Goal: Task Accomplishment & Management: Complete application form

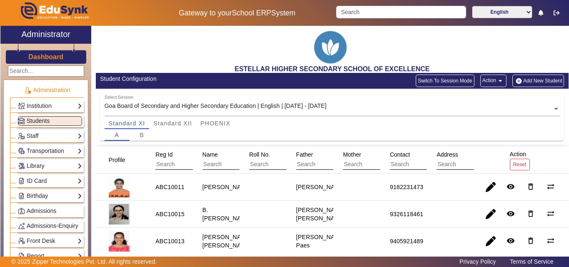
click at [537, 78] on button "Add New Student" at bounding box center [538, 81] width 52 height 12
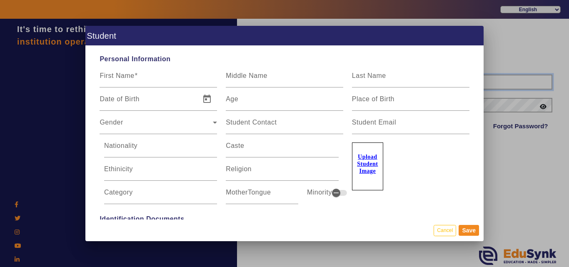
type input "7796657185"
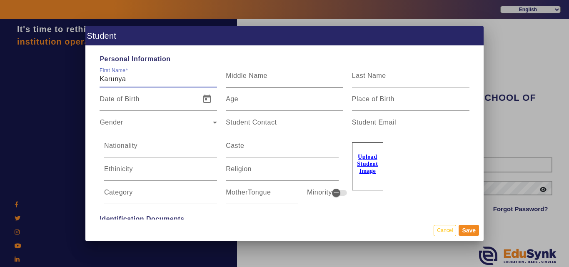
type input "Karunya"
click at [230, 74] on mat-label "Middle Name" at bounding box center [247, 75] width 42 height 7
click at [230, 74] on input "Middle Name" at bounding box center [284, 79] width 117 height 10
type input "[PERSON_NAME]"
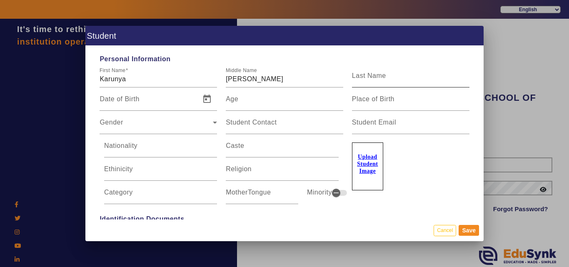
click at [383, 72] on div "Last Name" at bounding box center [410, 75] width 117 height 23
type input "[PERSON_NAME]"
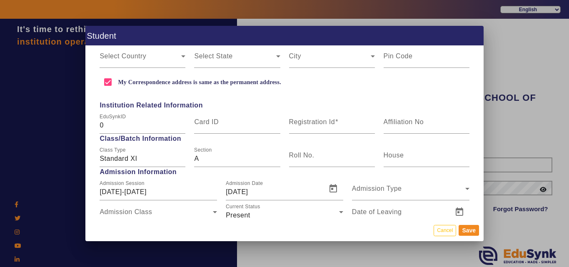
scroll to position [208, 0]
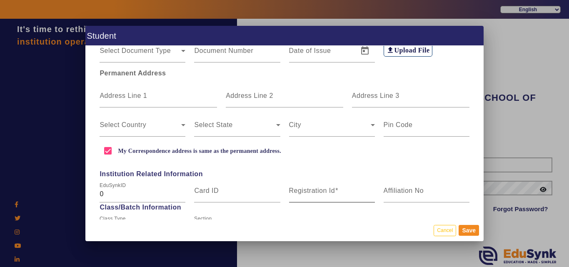
click at [314, 200] on div "Registration Id" at bounding box center [332, 190] width 86 height 23
paste input "ABC10026"
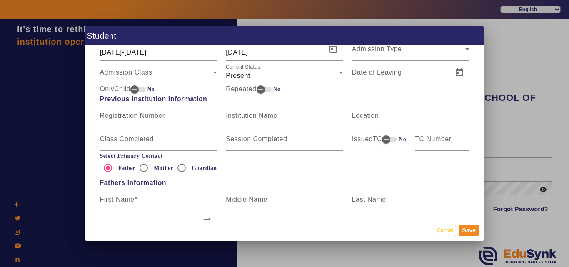
scroll to position [458, 0]
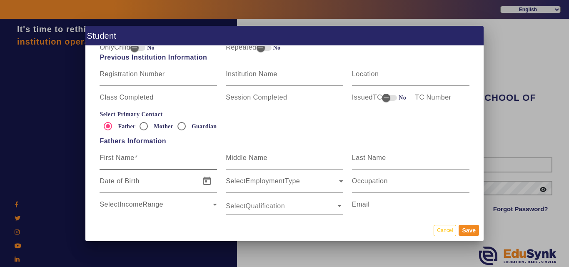
type input "ABC10026"
click at [123, 164] on input "First Name" at bounding box center [158, 161] width 117 height 10
type input "v"
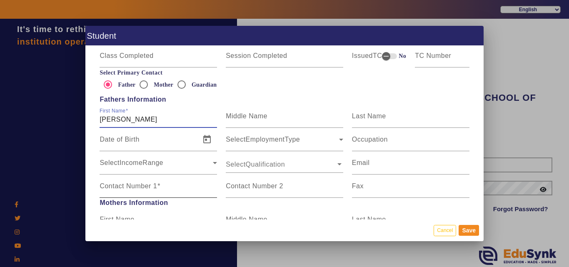
type input "[PERSON_NAME]"
click at [133, 188] on mat-label "Contact Number 1" at bounding box center [128, 185] width 57 height 7
click at [133, 188] on input "Contact Number 1" at bounding box center [158, 190] width 117 height 10
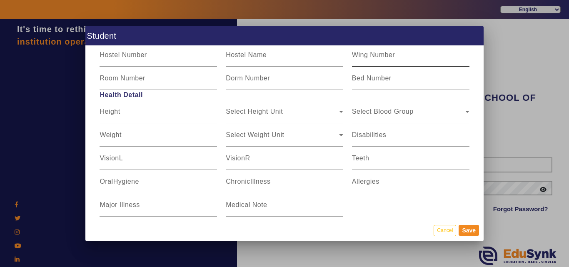
scroll to position [1041, 0]
type input "9423061725"
click at [387, 121] on div "Select Blood Group Select Blood Group" at bounding box center [410, 111] width 117 height 23
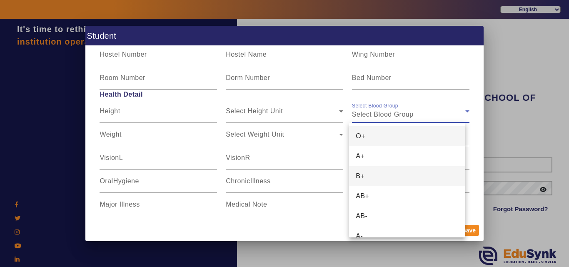
click at [382, 174] on mat-option "B+" at bounding box center [407, 176] width 116 height 20
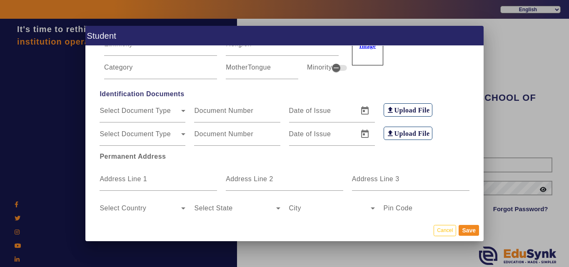
scroll to position [42, 0]
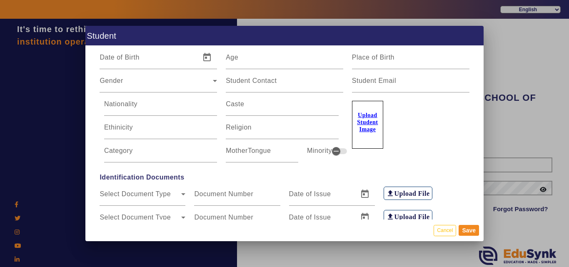
click at [359, 112] on label "Upload Student Image" at bounding box center [367, 125] width 31 height 48
click at [0, 0] on input "Upload Student Image" at bounding box center [0, 0] width 0 height 0
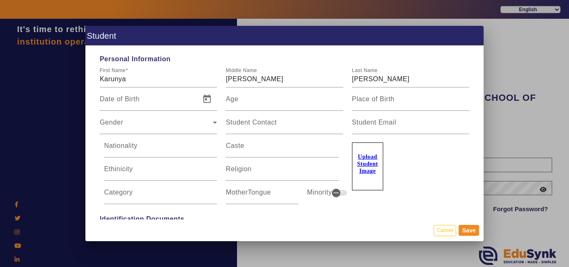
click at [437, 152] on div "Upload Student Image" at bounding box center [410, 162] width 117 height 56
click at [278, 77] on input "[PERSON_NAME]" at bounding box center [284, 79] width 117 height 10
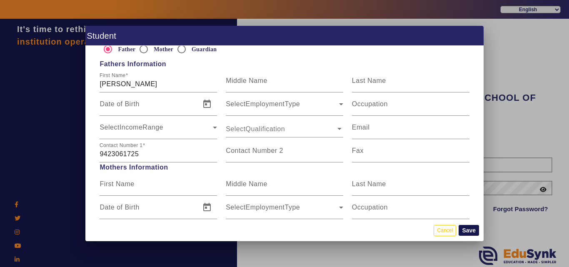
scroll to position [625, 0]
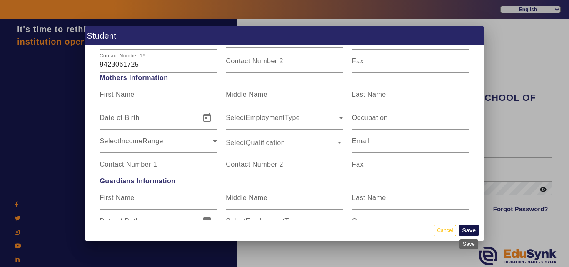
click at [465, 227] on button "Save" at bounding box center [469, 230] width 20 height 11
click at [468, 227] on button "Save" at bounding box center [469, 230] width 20 height 11
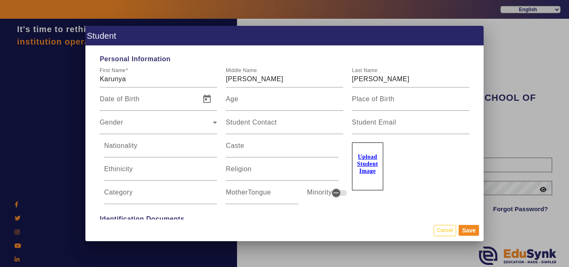
click at [365, 167] on u "Upload Student Image" at bounding box center [367, 164] width 21 height 20
click at [0, 0] on input "Upload Student Image" at bounding box center [0, 0] width 0 height 0
click at [468, 227] on button "Save" at bounding box center [469, 230] width 20 height 11
click at [550, 78] on div at bounding box center [284, 133] width 569 height 267
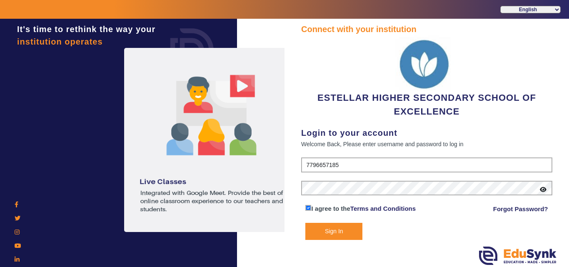
click at [345, 230] on button "Sign In" at bounding box center [333, 231] width 57 height 17
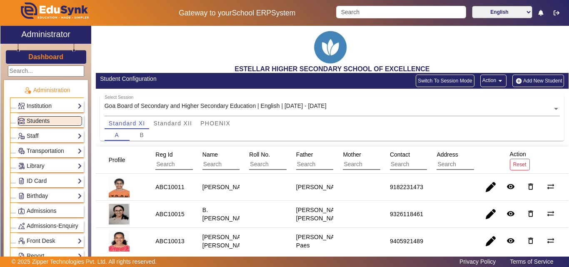
click at [528, 81] on button "Add New Student" at bounding box center [538, 81] width 52 height 12
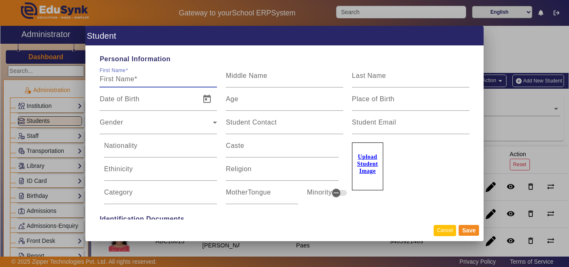
click at [444, 227] on button "Cancel" at bounding box center [445, 230] width 22 height 11
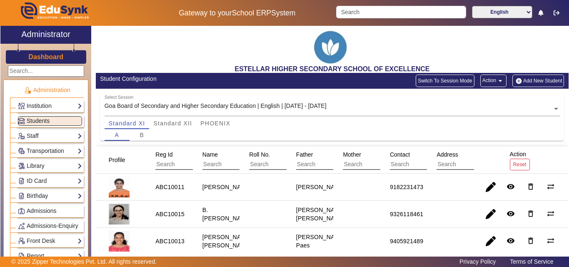
click at [532, 75] on button "Add New Student" at bounding box center [538, 81] width 52 height 12
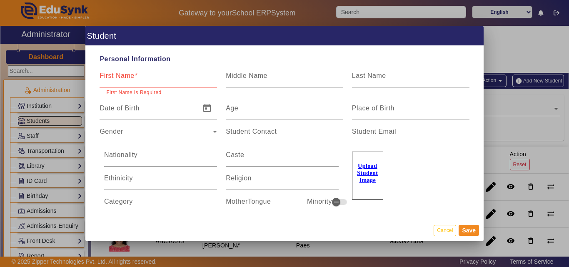
click at [352, 162] on label "Upload Student Image" at bounding box center [367, 176] width 31 height 48
click at [0, 0] on input "Upload Student Image" at bounding box center [0, 0] width 0 height 0
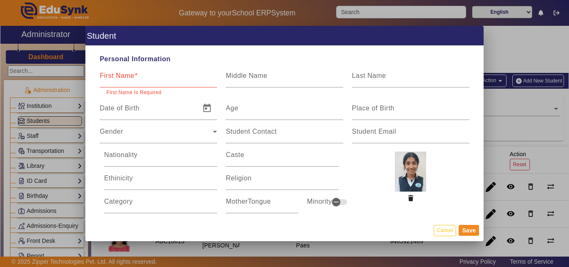
click at [177, 79] on input "First Name" at bounding box center [158, 79] width 117 height 10
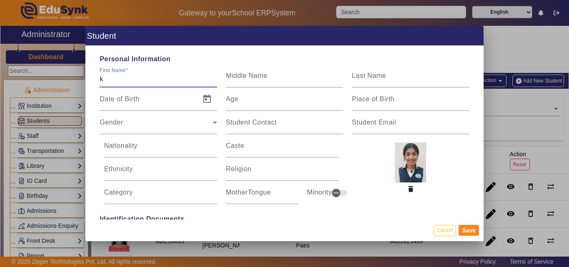
type input "Karunya"
click at [237, 80] on label "Middle Name" at bounding box center [247, 75] width 42 height 7
click at [237, 80] on input "Middle Name" at bounding box center [284, 79] width 117 height 10
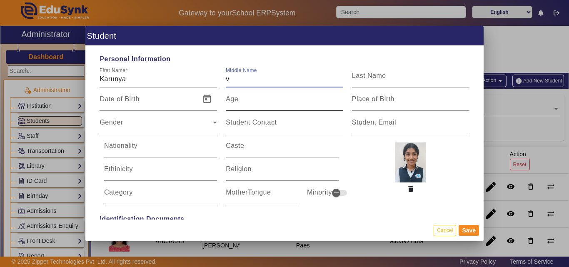
type input "[PERSON_NAME]"
click at [390, 82] on input "Last Name" at bounding box center [410, 79] width 117 height 10
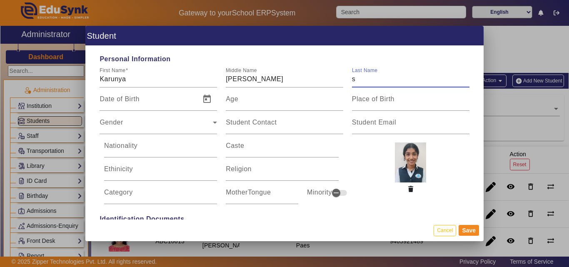
type input "[PERSON_NAME]"
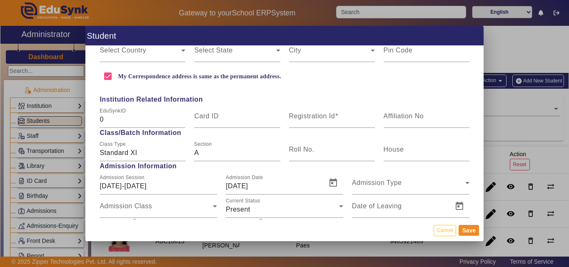
scroll to position [292, 0]
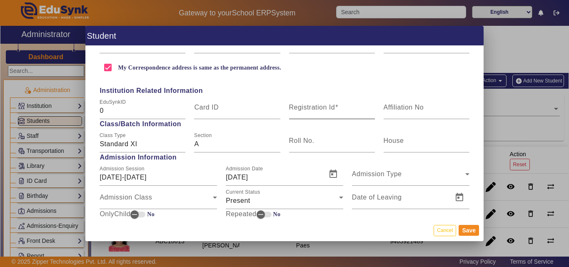
click at [312, 110] on mat-label "Registration Id" at bounding box center [312, 107] width 46 height 7
click at [312, 110] on input "Registration Id" at bounding box center [332, 111] width 86 height 10
paste input "ABC10026"
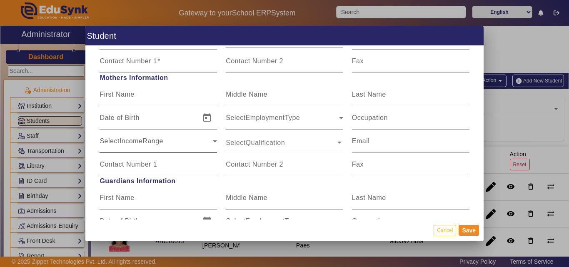
scroll to position [542, 0]
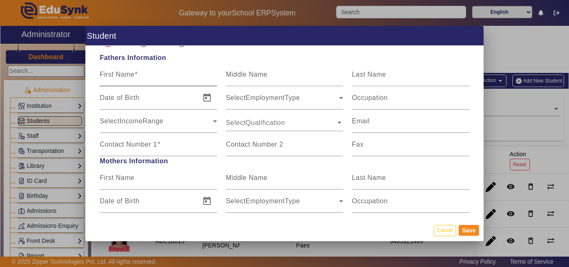
type input "ABC10026"
click at [148, 76] on input "First Name" at bounding box center [158, 78] width 117 height 10
type input "[PERSON_NAME]"
click at [145, 147] on mat-label "Contact Number 1" at bounding box center [128, 144] width 57 height 7
click at [145, 147] on input "Contact Number 1" at bounding box center [158, 148] width 117 height 10
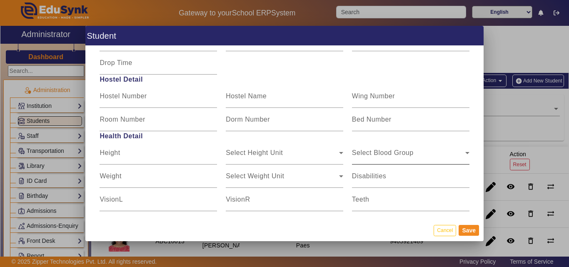
scroll to position [1041, 0]
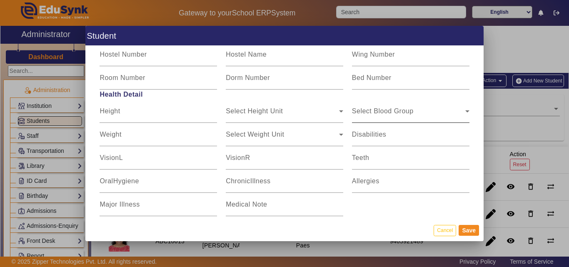
type input "9423061725"
click at [394, 112] on span "Select Blood Group" at bounding box center [408, 115] width 113 height 10
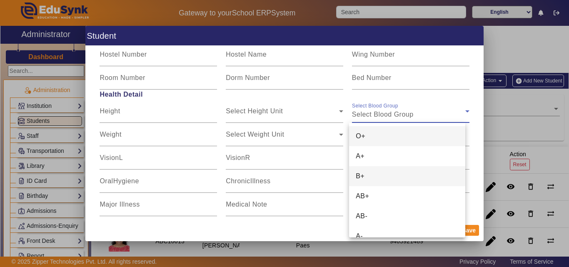
click at [373, 173] on mat-option "B+" at bounding box center [407, 176] width 116 height 20
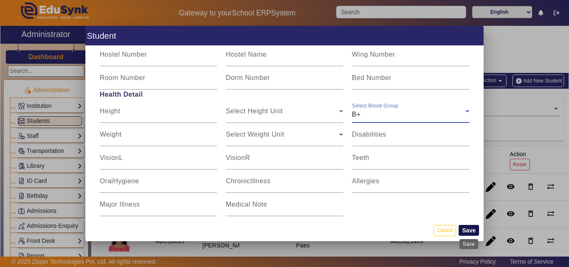
click at [465, 230] on button "Save" at bounding box center [469, 230] width 20 height 11
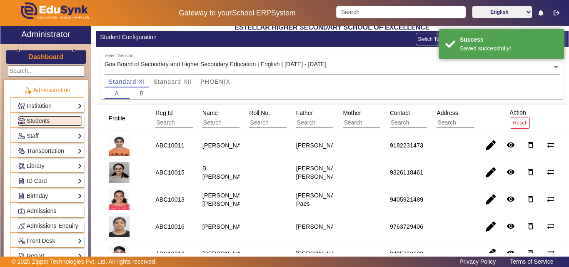
scroll to position [0, 0]
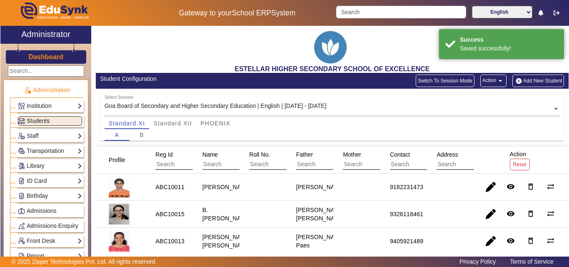
click at [525, 80] on button "Add New Student" at bounding box center [538, 81] width 52 height 12
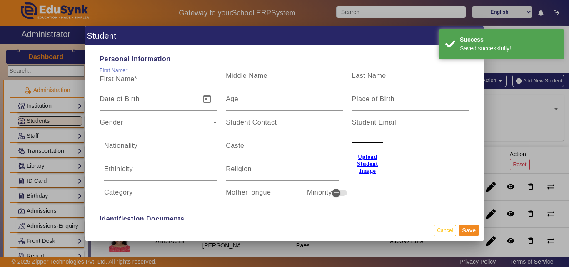
click at [370, 172] on u "Upload Student Image" at bounding box center [367, 164] width 21 height 20
click at [0, 0] on input "Upload Student Image" at bounding box center [0, 0] width 0 height 0
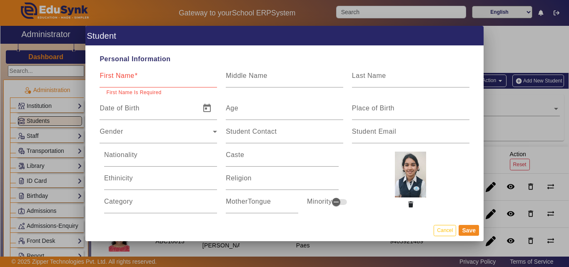
click at [132, 85] on div "First Name" at bounding box center [158, 75] width 117 height 23
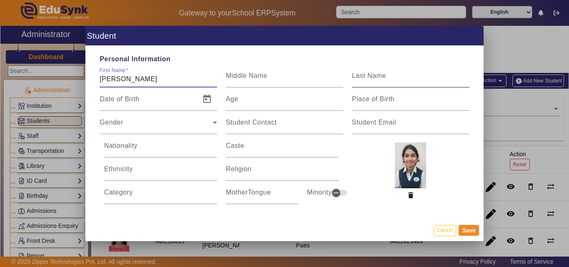
type input "[PERSON_NAME]"
click at [377, 73] on mat-label "Last Name" at bounding box center [369, 75] width 34 height 7
click at [377, 74] on input "Last Name" at bounding box center [410, 79] width 117 height 10
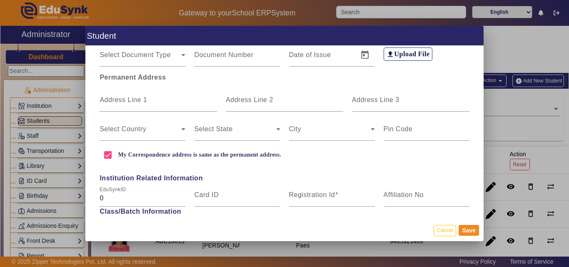
scroll to position [292, 0]
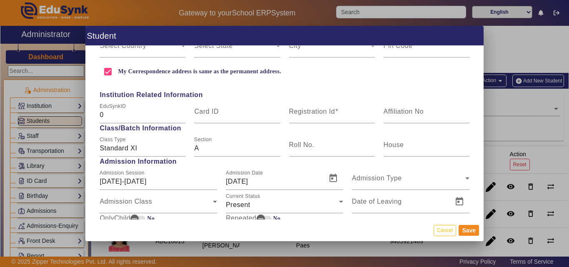
type input "[PERSON_NAME]"
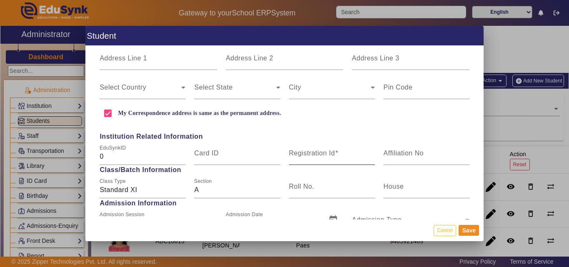
click at [325, 159] on input "Registration Id" at bounding box center [332, 157] width 86 height 10
paste input "ABC10009"
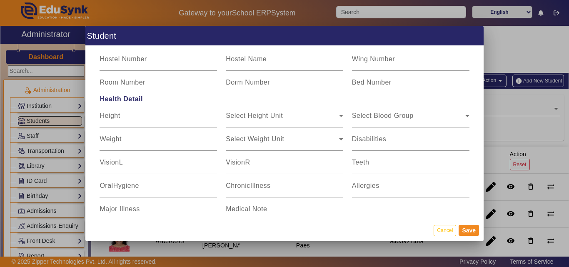
scroll to position [1041, 0]
type input "ABC10009"
click at [410, 106] on div "Select Blood Group Select Blood Group" at bounding box center [410, 115] width 117 height 23
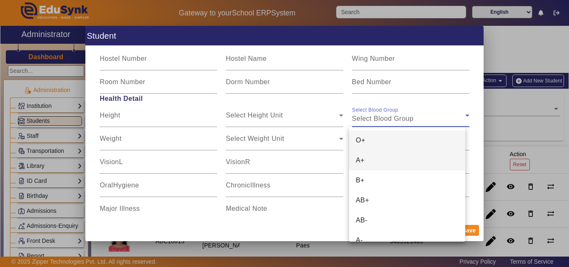
drag, startPoint x: 387, startPoint y: 172, endPoint x: 389, endPoint y: 163, distance: 8.9
click at [389, 163] on div "O+ A+ B+ AB+ AB- A- B- O-" at bounding box center [407, 184] width 116 height 115
click at [389, 163] on mat-option "A+" at bounding box center [407, 160] width 116 height 20
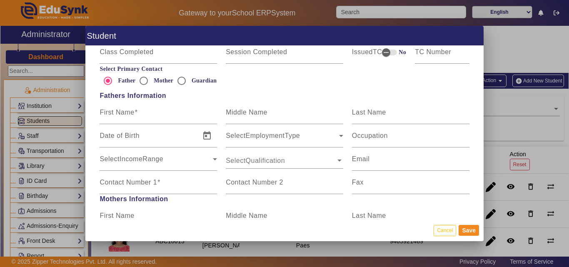
scroll to position [500, 0]
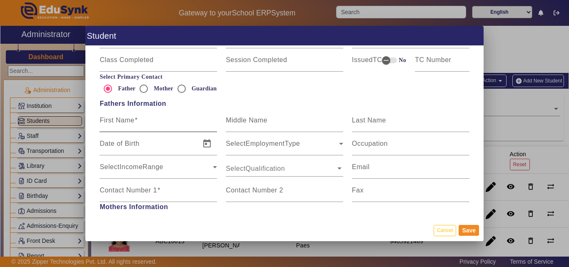
click at [132, 129] on div "First Name" at bounding box center [158, 120] width 117 height 23
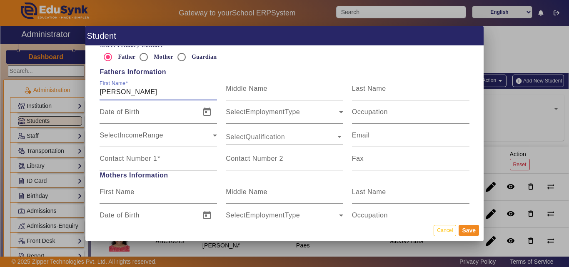
scroll to position [583, 0]
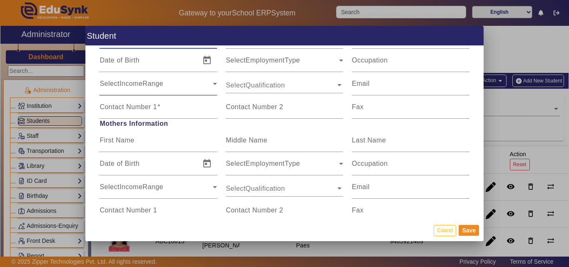
type input "[PERSON_NAME]"
click at [128, 94] on div "SelectIncomeRange SelectIncomeRange" at bounding box center [158, 83] width 117 height 23
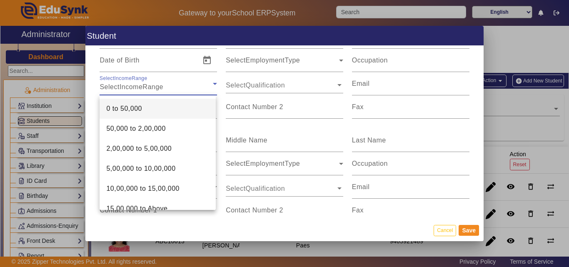
click at [224, 100] on div at bounding box center [284, 133] width 569 height 267
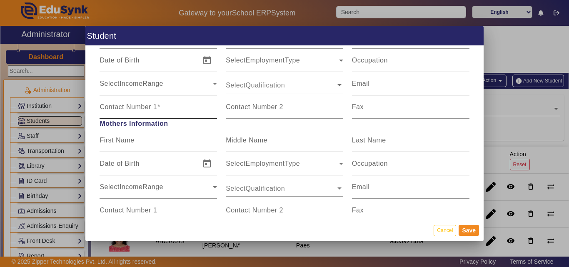
click at [156, 107] on mat-label "Contact Number 1" at bounding box center [128, 106] width 57 height 7
click at [156, 107] on input "Contact Number 1" at bounding box center [158, 110] width 117 height 10
type input "8805784970"
click at [472, 231] on button "Save" at bounding box center [469, 230] width 20 height 11
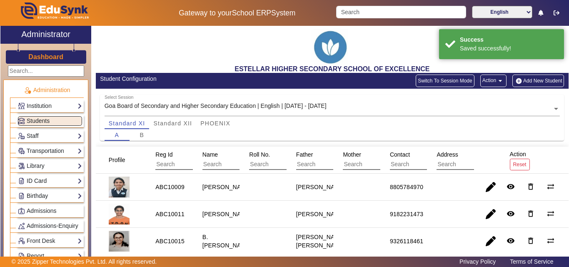
click at [35, 180] on link "ID Card" at bounding box center [50, 181] width 64 height 10
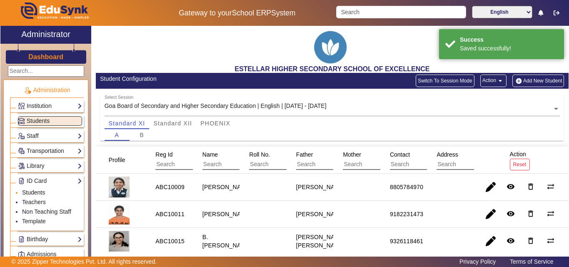
click at [41, 191] on link "Students" at bounding box center [33, 192] width 23 height 7
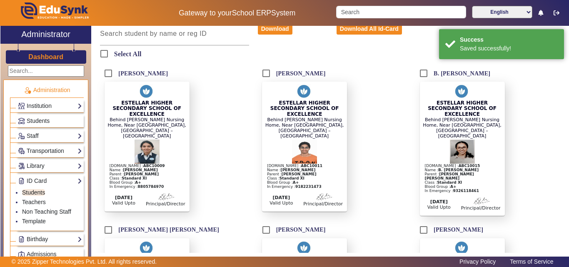
scroll to position [125, 0]
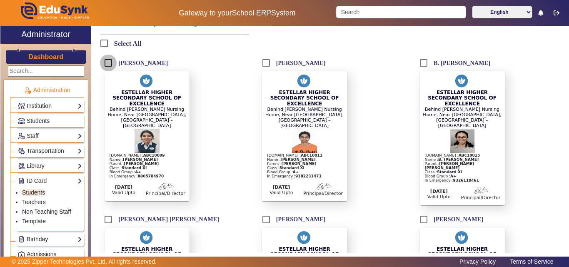
click at [109, 64] on input "[PERSON_NAME]" at bounding box center [108, 63] width 17 height 17
checkbox input "true"
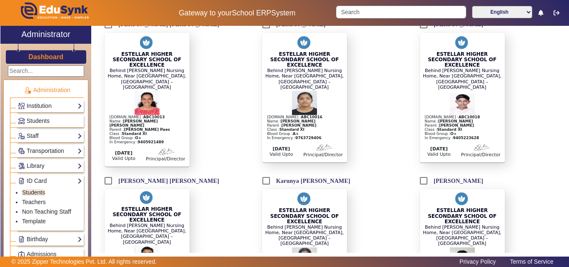
scroll to position [375, 0]
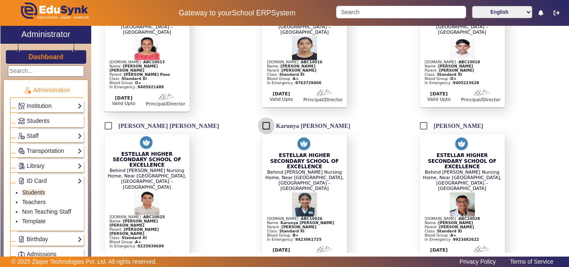
click at [265, 117] on input "Karunya [PERSON_NAME]" at bounding box center [266, 125] width 17 height 17
checkbox input "true"
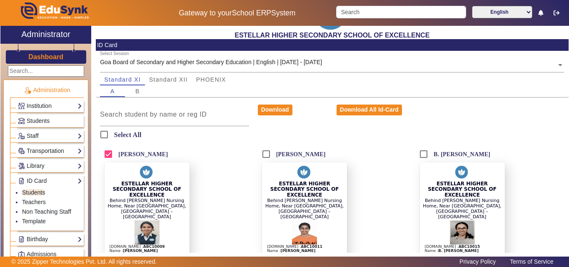
scroll to position [0, 0]
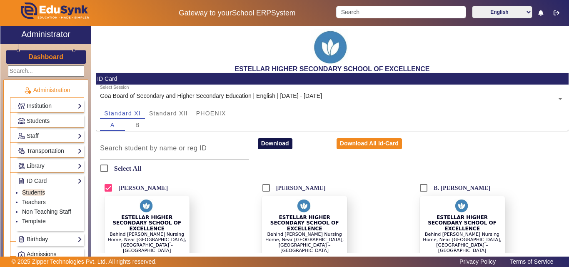
click at [261, 145] on button "Download" at bounding box center [275, 143] width 35 height 11
click at [140, 125] on div "B" at bounding box center [137, 125] width 25 height 12
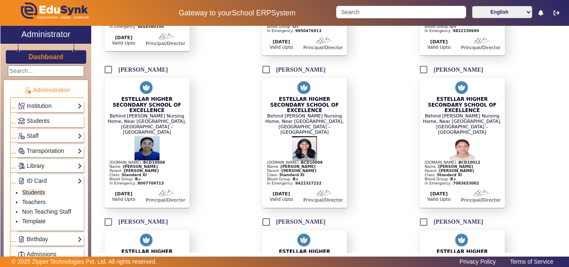
scroll to position [417, 0]
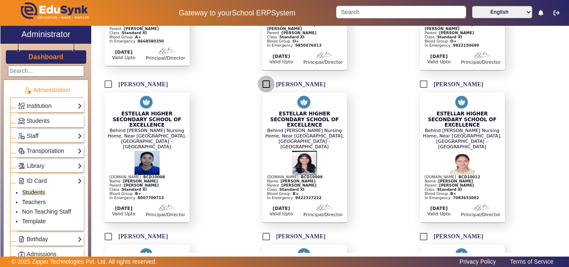
click at [262, 76] on input "[PERSON_NAME]" at bounding box center [266, 84] width 17 height 17
checkbox input "true"
click at [107, 76] on input "[PERSON_NAME]" at bounding box center [108, 84] width 17 height 17
checkbox input "true"
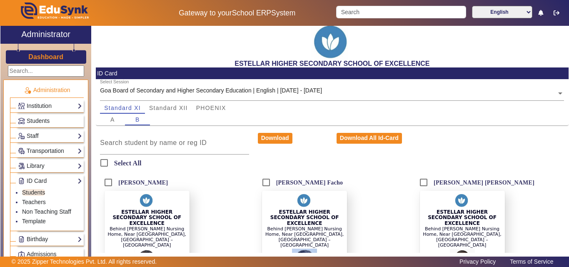
scroll to position [0, 0]
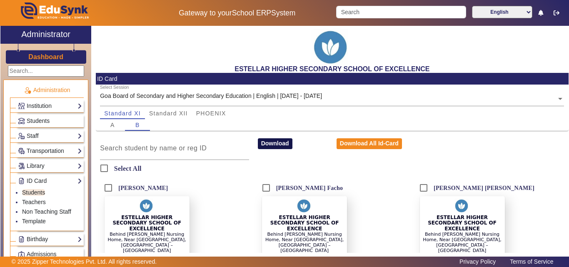
click at [280, 144] on button "Download" at bounding box center [275, 143] width 35 height 11
